Goal: Information Seeking & Learning: Learn about a topic

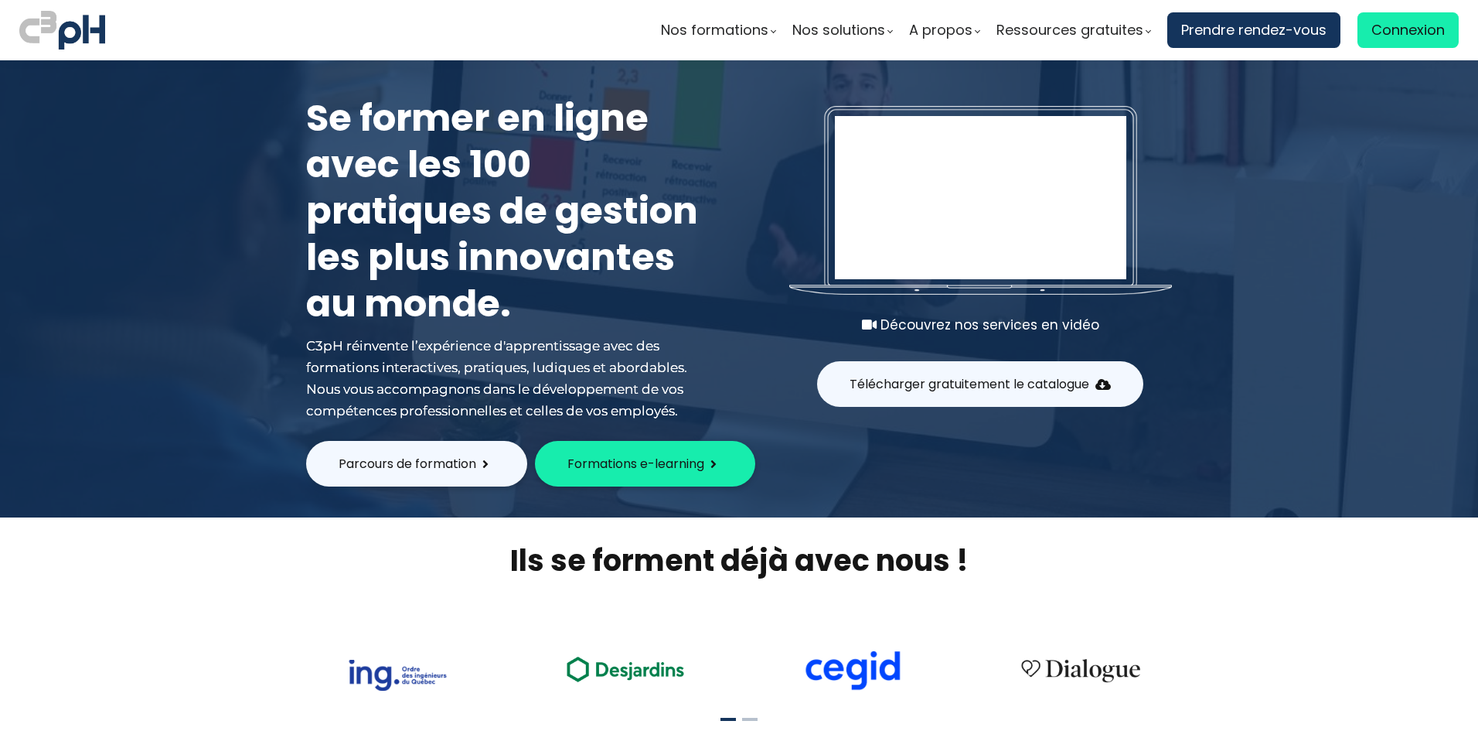
click at [621, 455] on span "Formations e-learning" at bounding box center [635, 463] width 137 height 19
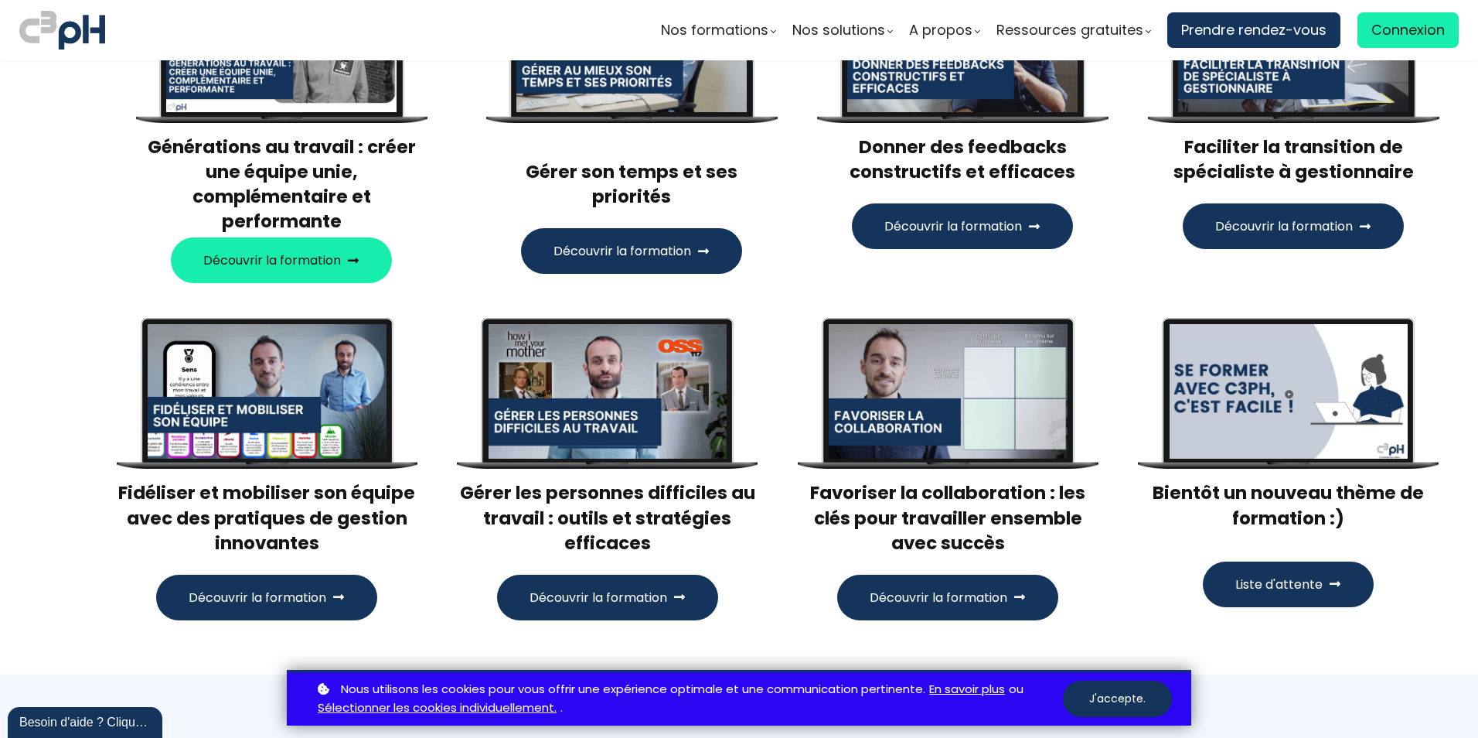
click at [934, 588] on span "Découvrir la formation" at bounding box center [939, 597] width 138 height 19
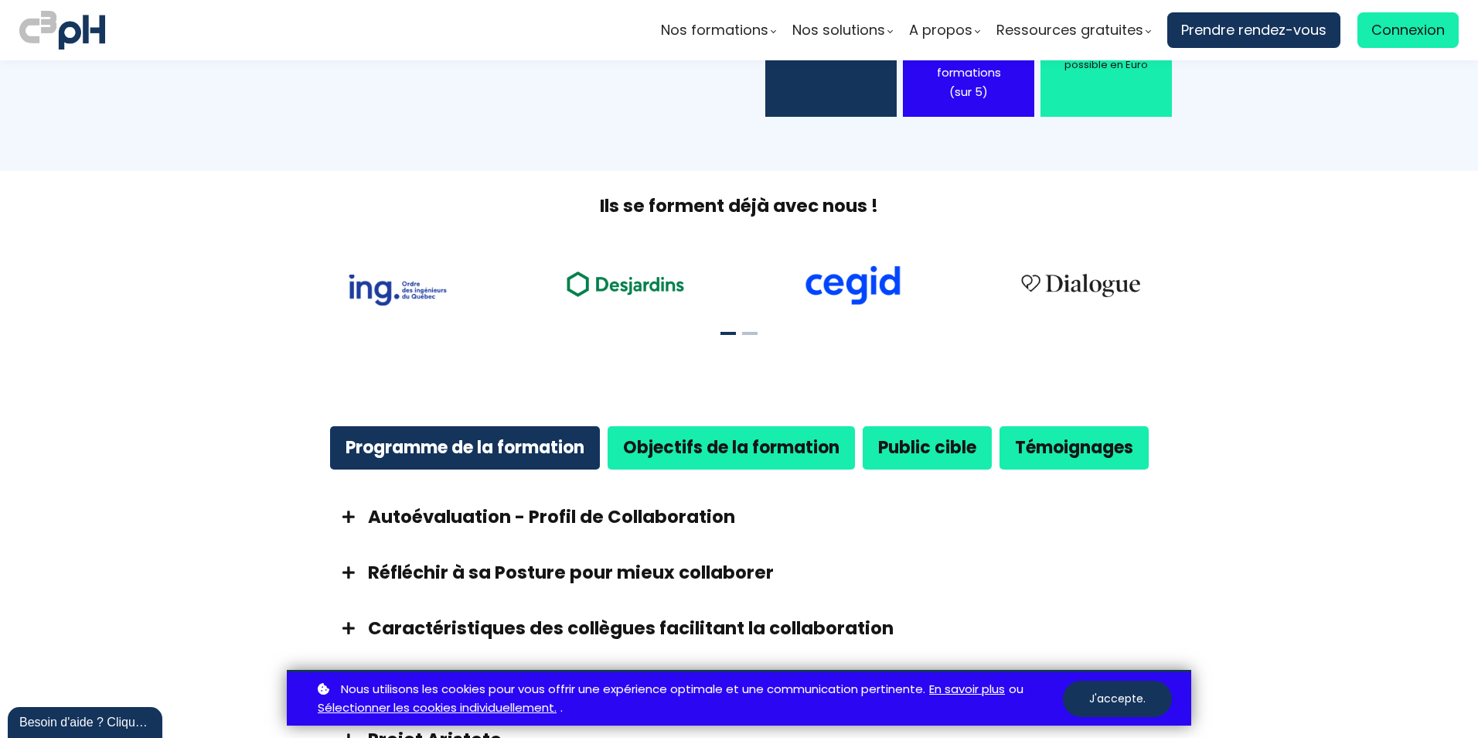
scroll to position [696, 0]
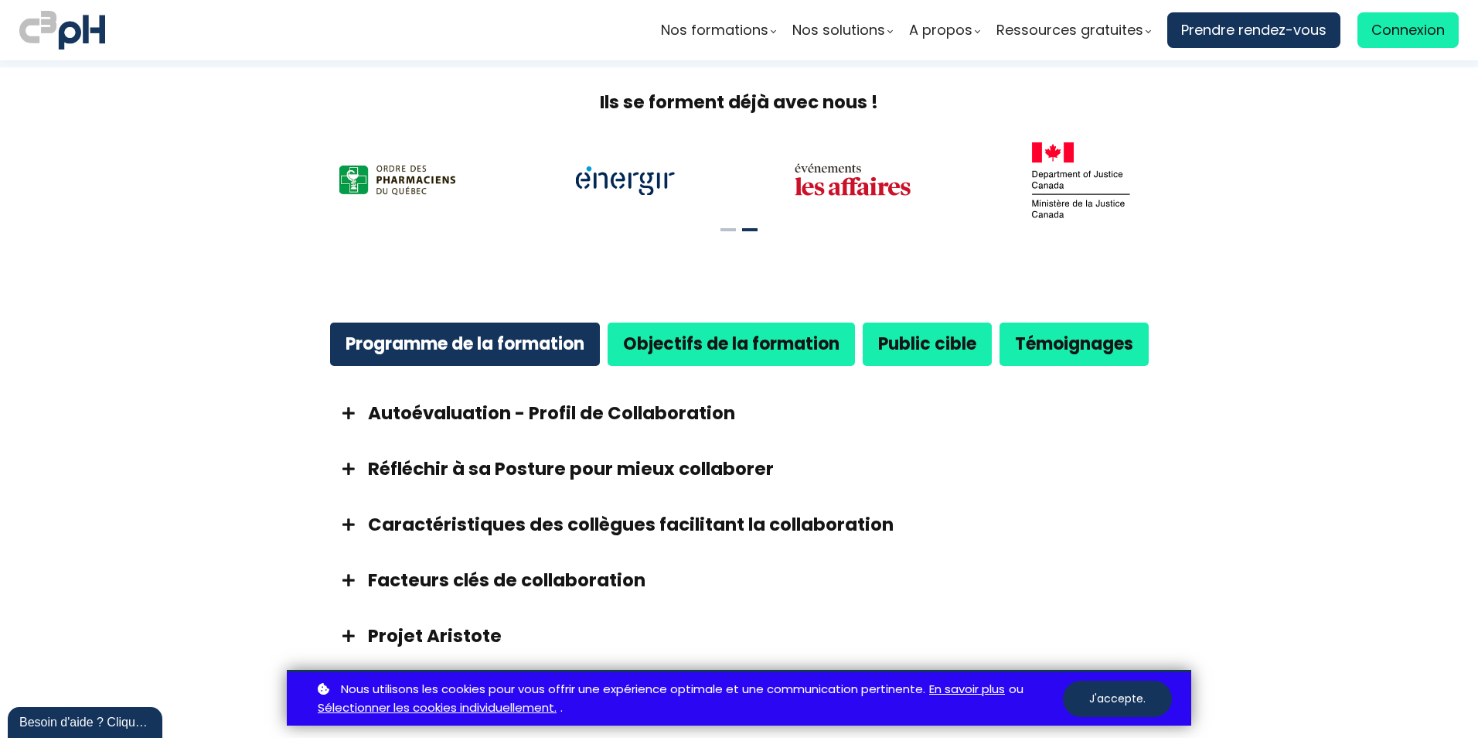
click at [479, 344] on b "Programme de la formation" at bounding box center [465, 344] width 239 height 24
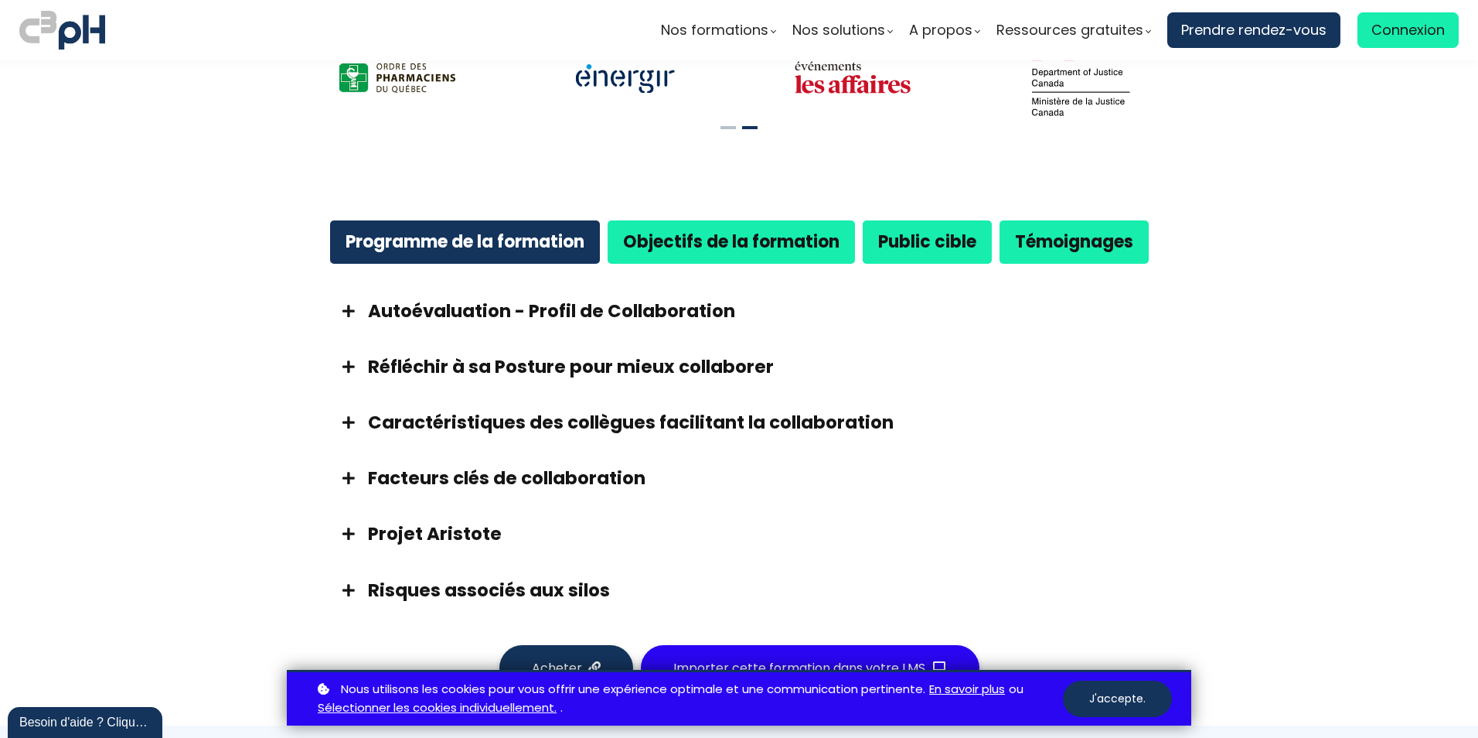
scroll to position [618, 0]
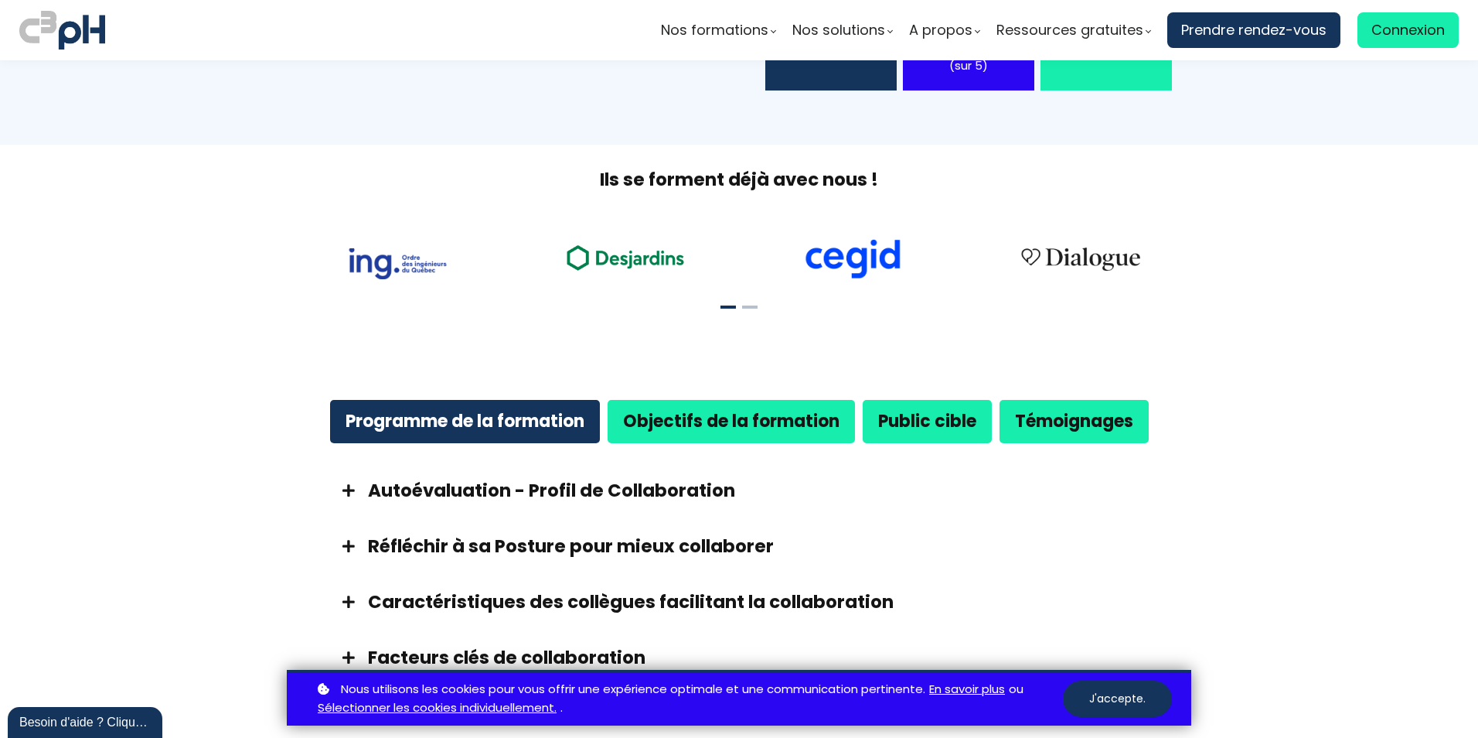
click at [934, 407] on div "Public cible" at bounding box center [927, 420] width 98 height 27
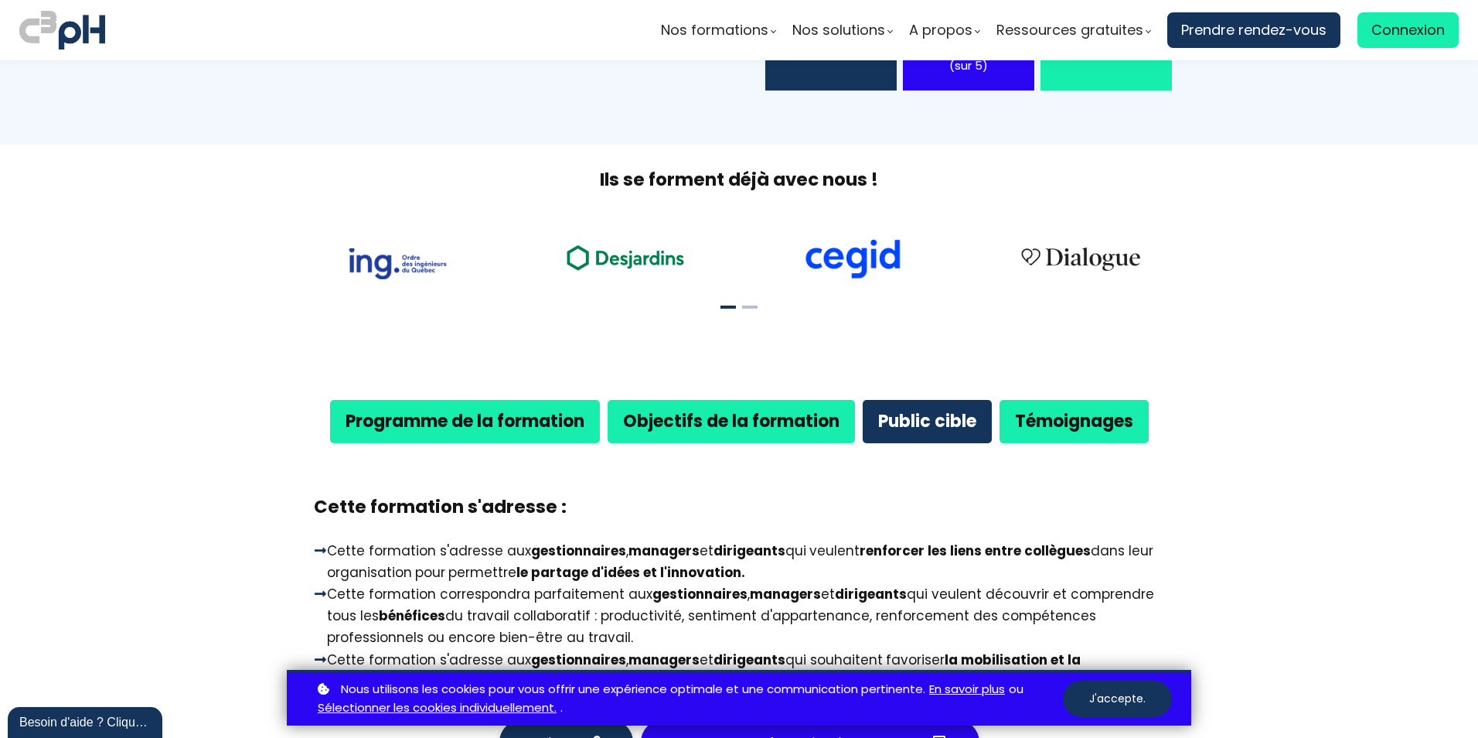
click at [479, 414] on b "Programme de la formation" at bounding box center [465, 421] width 239 height 24
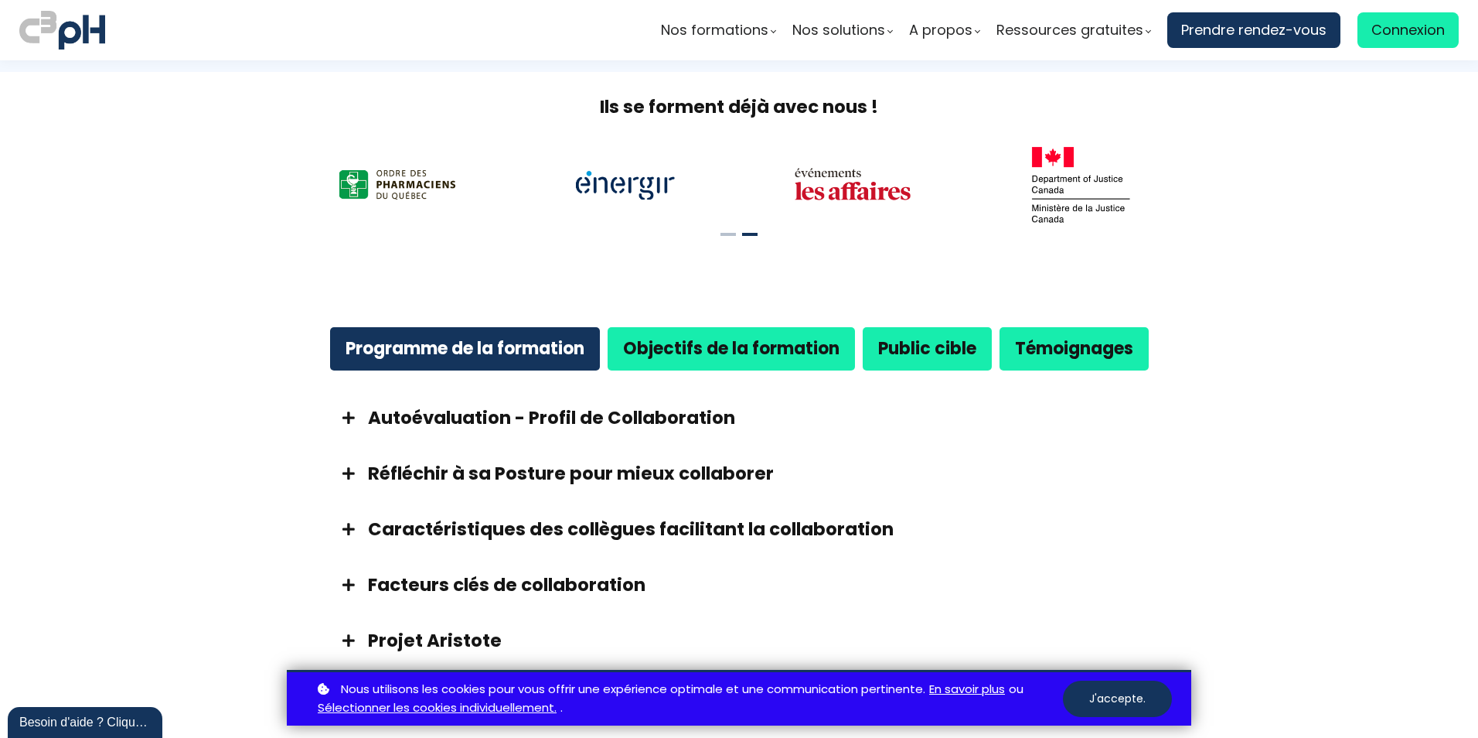
scroll to position [928, 0]
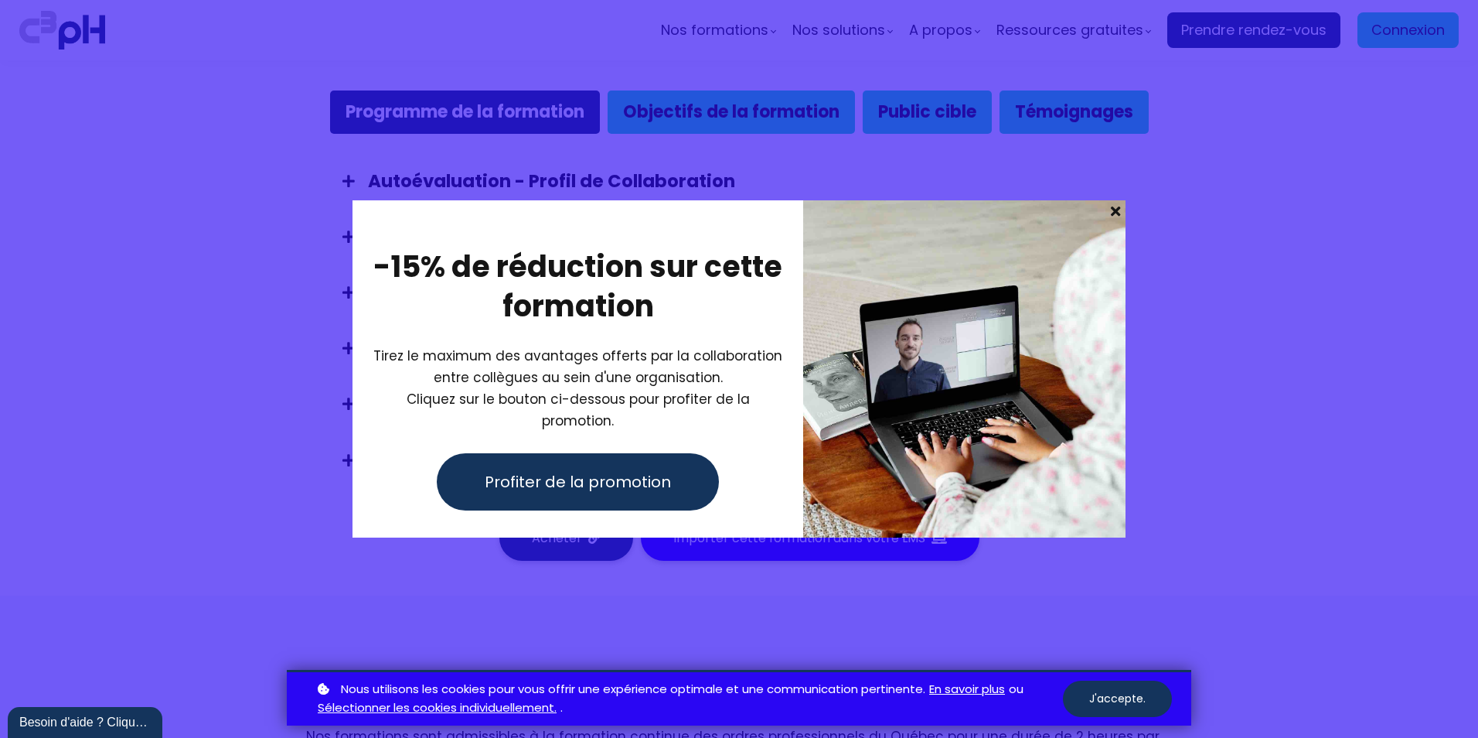
click at [1116, 213] on span at bounding box center [1116, 211] width 20 height 22
